Goal: Transaction & Acquisition: Purchase product/service

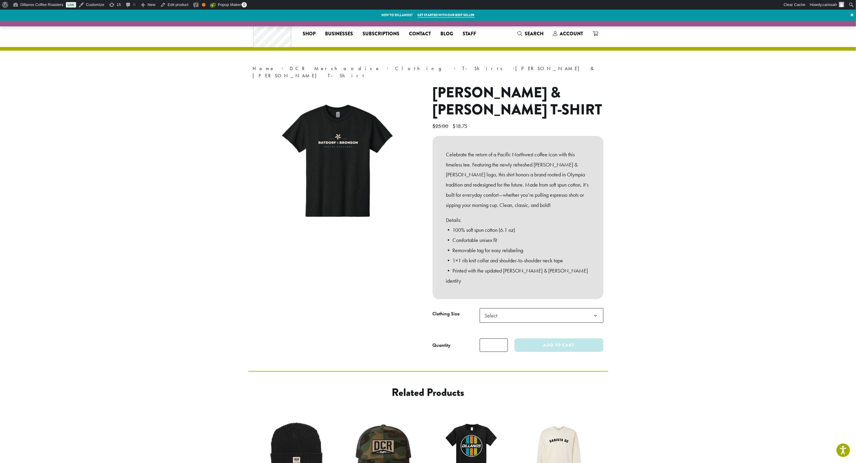
click at [85, 212] on section "Home › DCR Merchandise › Clothing › T-Shirts › Batdorf & Bronson T-Shirt Batdor…" at bounding box center [428, 196] width 856 height 351
click at [333, 182] on img at bounding box center [517, 64] width 767 height 767
click at [592, 309] on b at bounding box center [595, 316] width 15 height 15
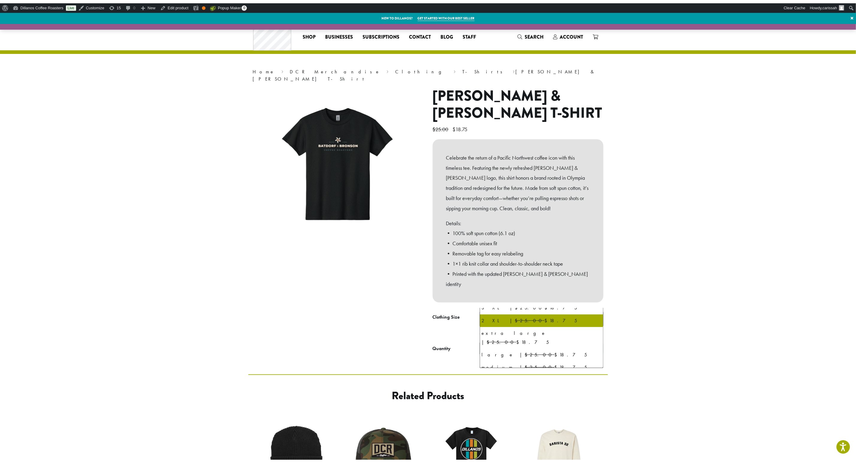
scroll to position [28, 0]
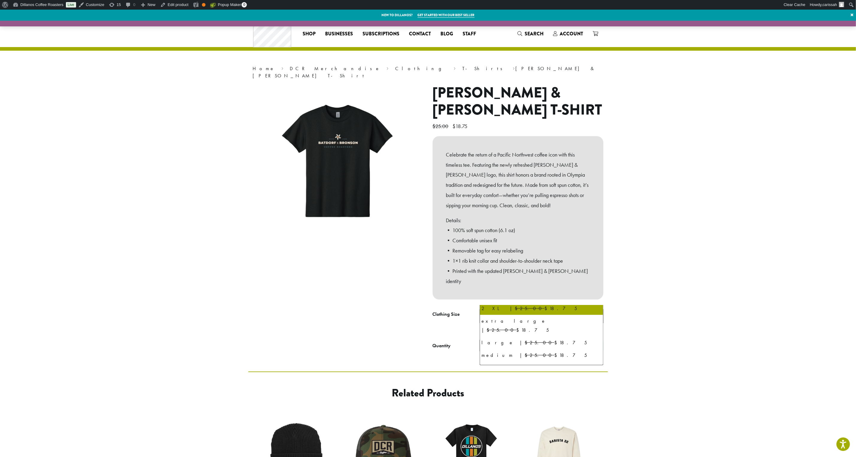
click at [708, 247] on section "Home › DCR Merchandise › Clothing › T-Shirts › Batdorf & Bronson T-Shirt Batdor…" at bounding box center [428, 196] width 856 height 351
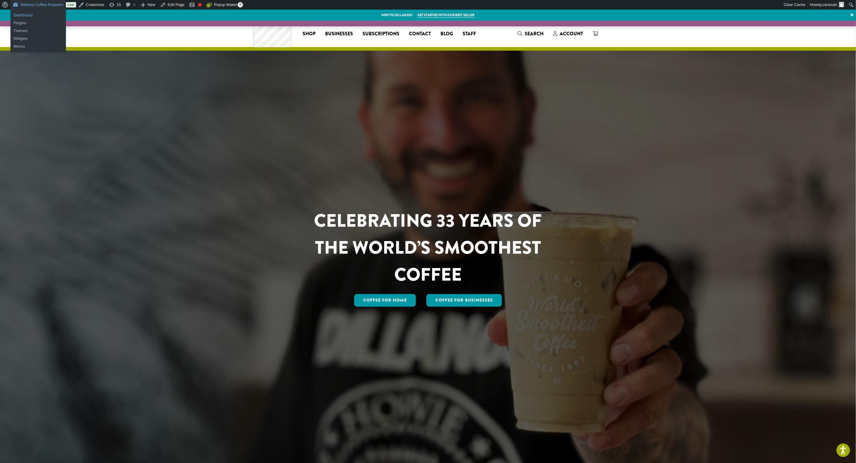
click at [24, 14] on link "Dashboard" at bounding box center [37, 15] width 55 height 8
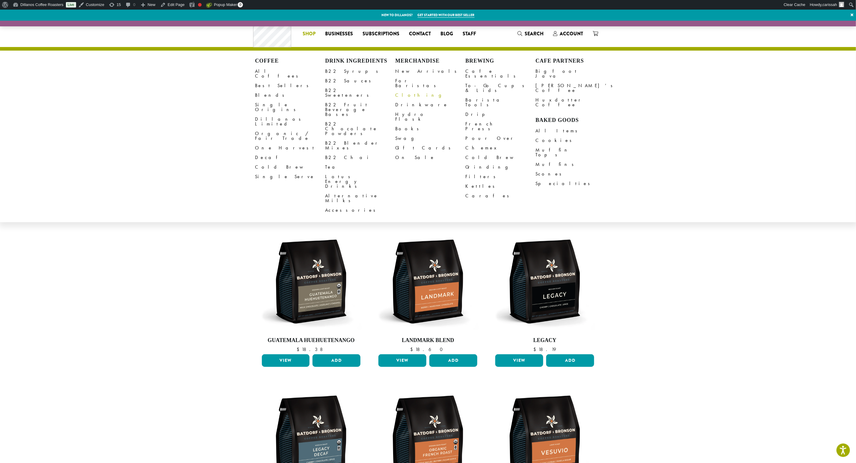
click at [408, 90] on link "Clothing" at bounding box center [431, 95] width 70 height 10
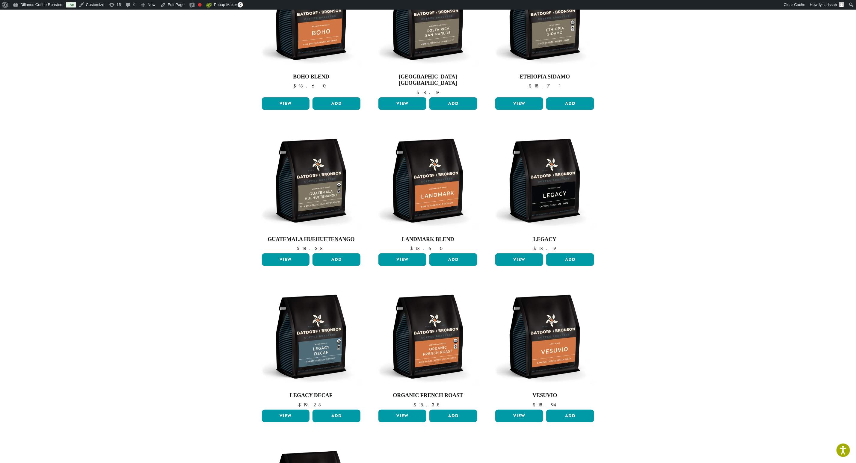
scroll to position [310, 0]
